Goal: Task Accomplishment & Management: Manage account settings

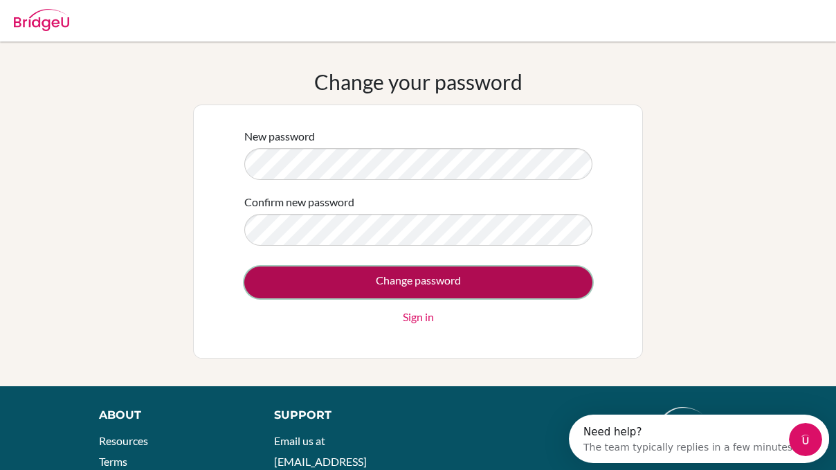
click at [287, 278] on input "Change password" at bounding box center [418, 282] width 348 height 32
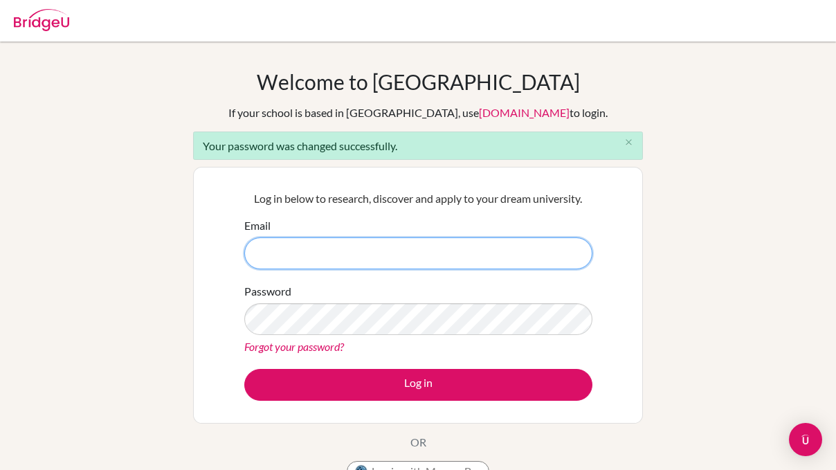
click at [446, 257] on input "Email" at bounding box center [418, 253] width 348 height 32
type input "kerivera@happydaysfreedom.com"
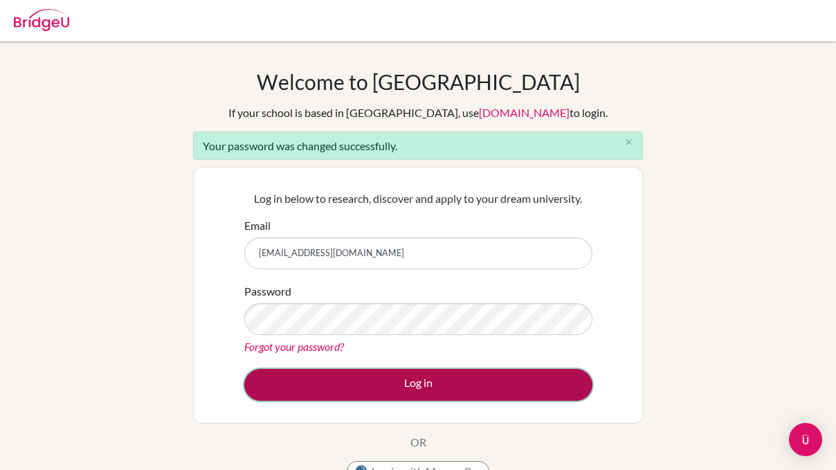
click at [453, 389] on button "Log in" at bounding box center [418, 385] width 348 height 32
